Goal: Use online tool/utility: Use online tool/utility

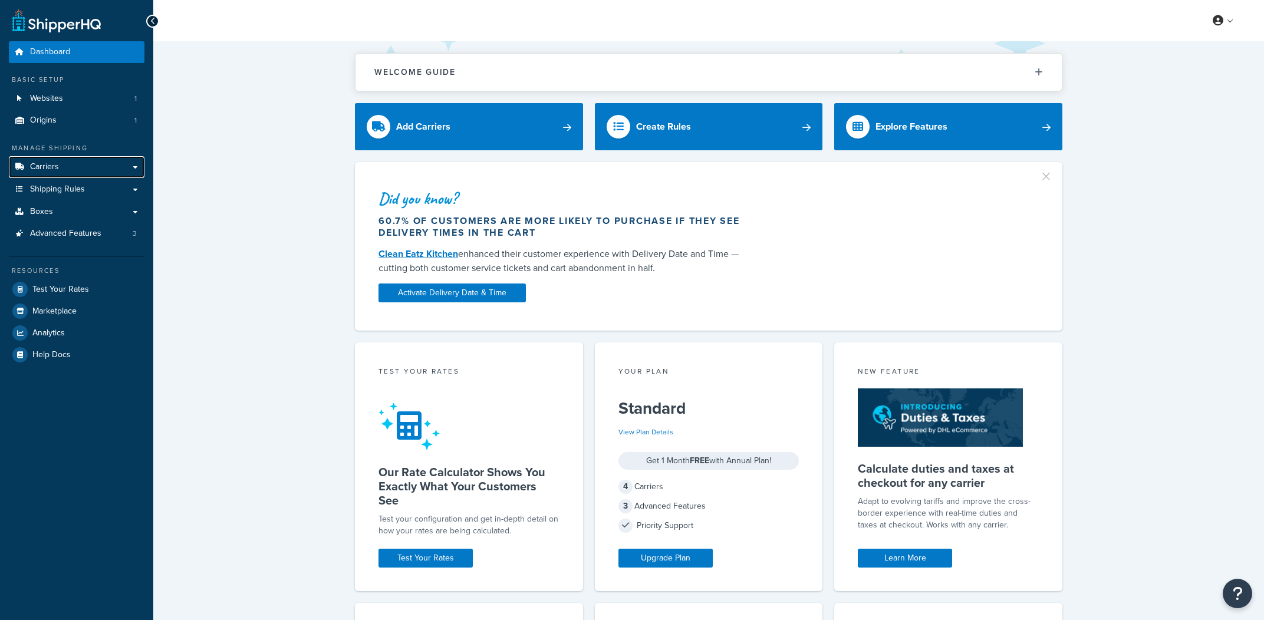
click at [72, 169] on link "Carriers" at bounding box center [77, 167] width 136 height 22
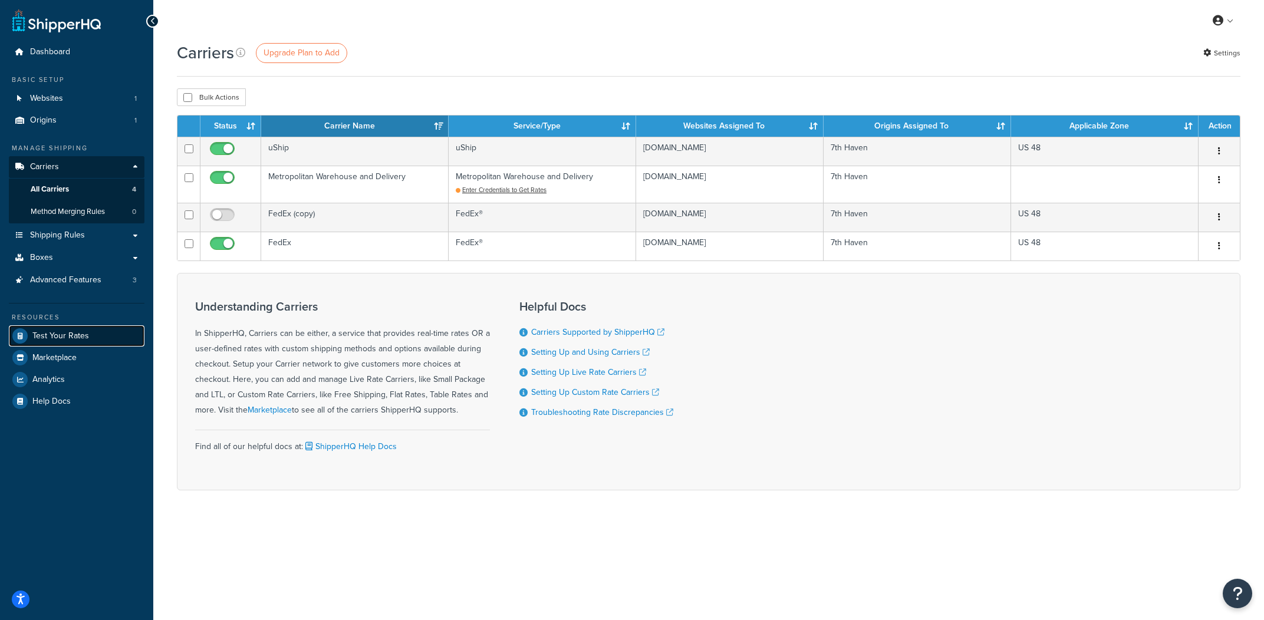
click at [86, 341] on span "Test Your Rates" at bounding box center [60, 336] width 57 height 10
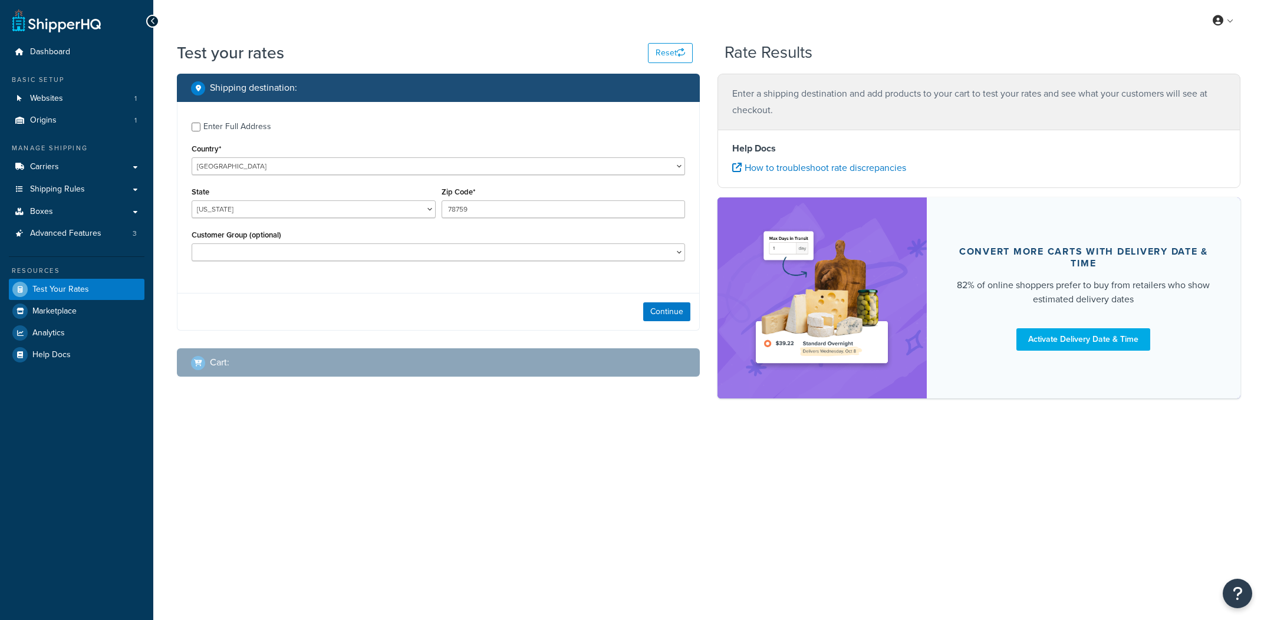
select select "[GEOGRAPHIC_DATA]"
click at [683, 306] on button "Continue" at bounding box center [666, 311] width 47 height 19
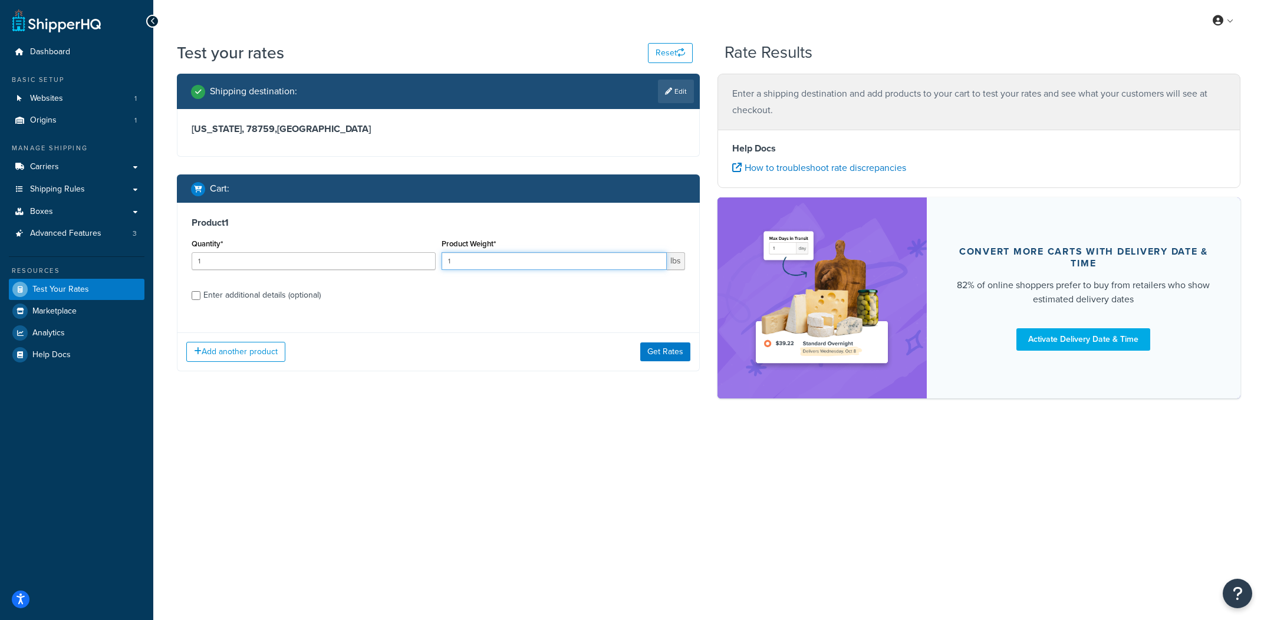
click at [486, 265] on input "1" at bounding box center [555, 261] width 226 height 18
type input "150"
click at [653, 361] on button "Get Rates" at bounding box center [665, 352] width 50 height 19
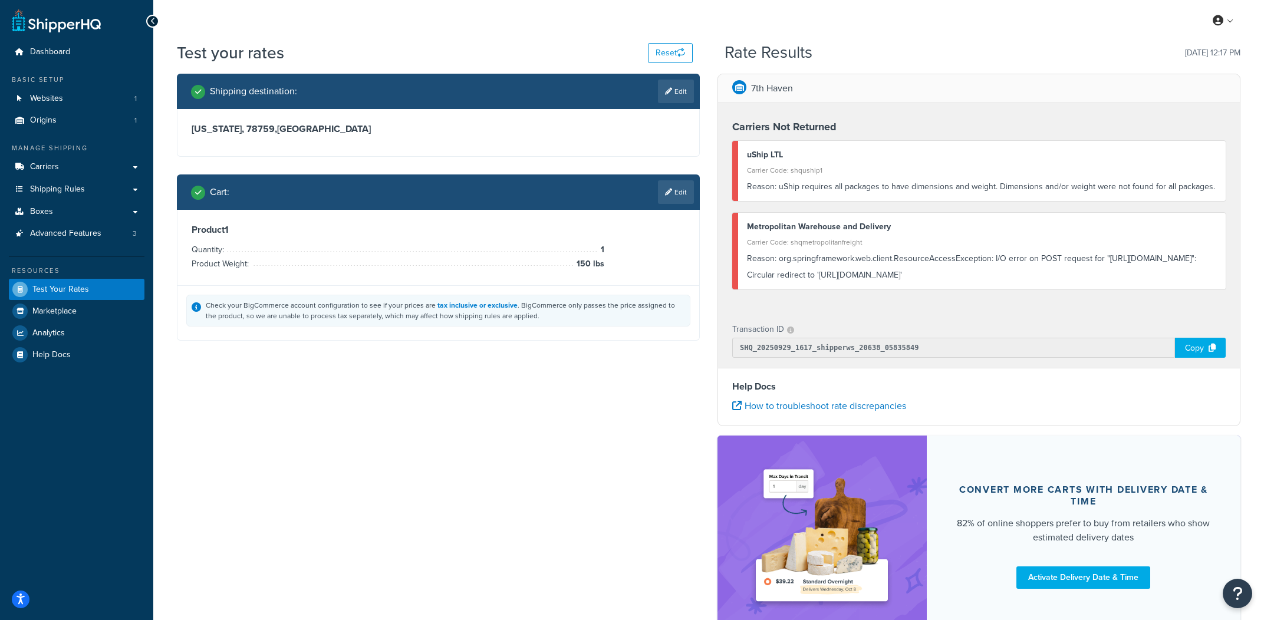
click at [1100, 289] on div "Metropolitan Warehouse and Delivery Carrier Code: shqmetropolitanfreight Reason…" at bounding box center [978, 251] width 493 height 77
click at [1102, 284] on div "Reason: org.springframework.web.client.ResourceAccessException: I/O error on PO…" at bounding box center [982, 267] width 470 height 33
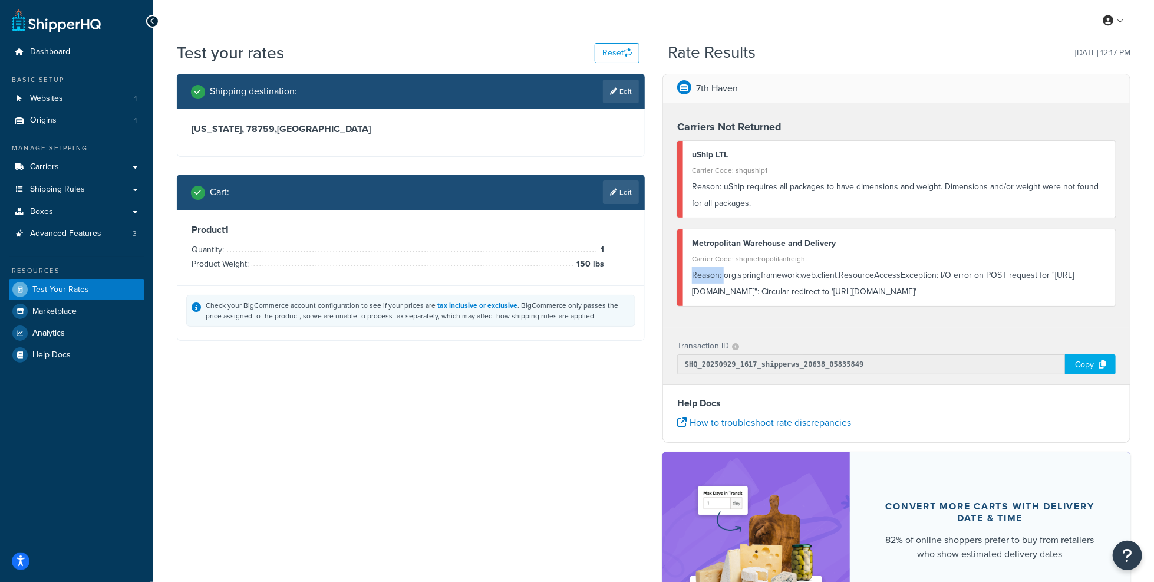
scroll to position [12, 0]
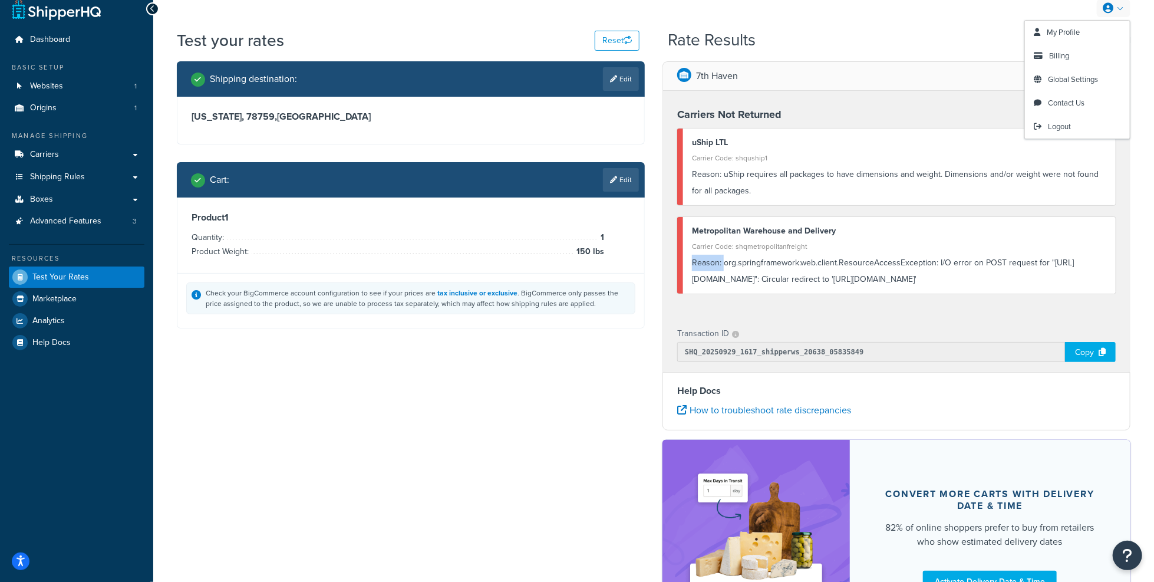
drag, startPoint x: 1063, startPoint y: 124, endPoint x: 775, endPoint y: 22, distance: 305.8
click at [1063, 124] on span "Logout" at bounding box center [1059, 126] width 23 height 11
